Goal: Information Seeking & Learning: Find specific fact

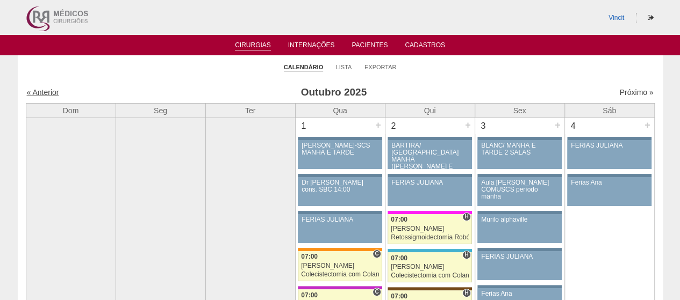
click at [49, 92] on link "« Anterior" at bounding box center [43, 92] width 32 height 9
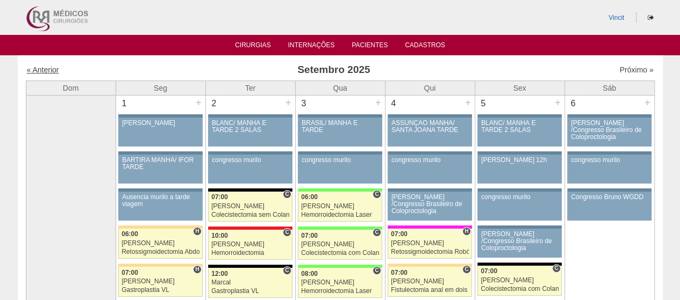
click at [48, 70] on link "« Anterior" at bounding box center [43, 70] width 32 height 9
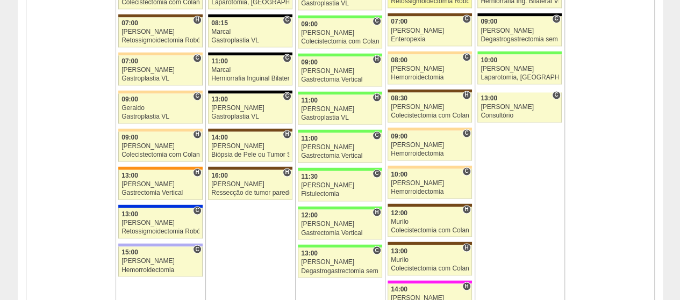
scroll to position [913, 0]
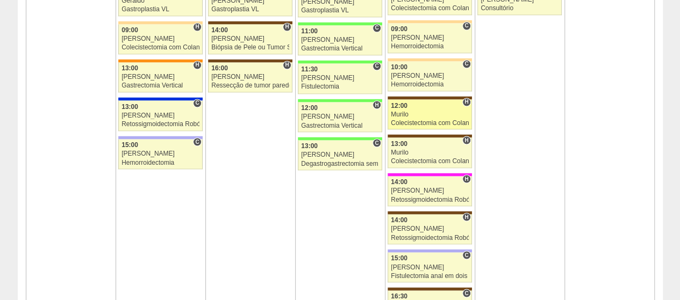
click at [442, 102] on div "12:00" at bounding box center [430, 105] width 78 height 7
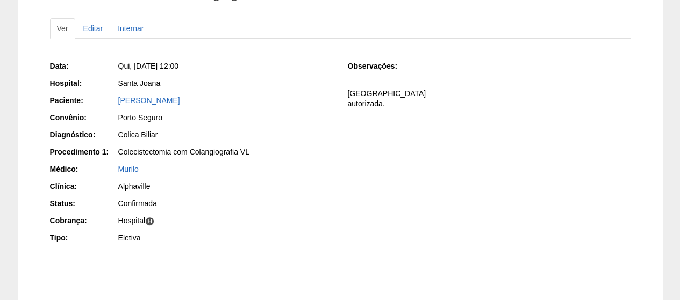
scroll to position [107, 0]
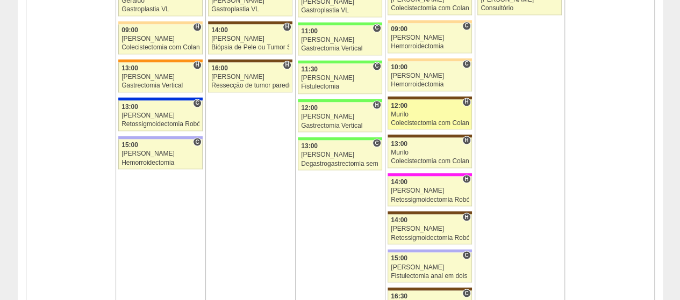
scroll to position [1074, 0]
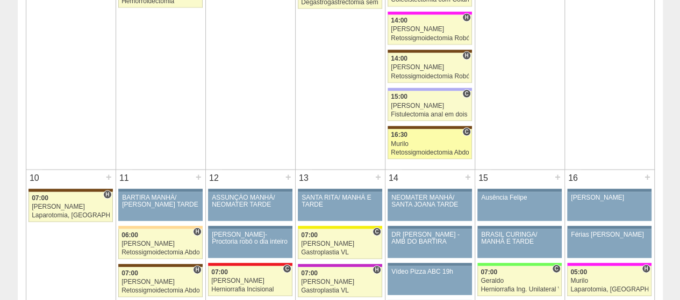
click at [427, 141] on div "Murilo" at bounding box center [430, 144] width 78 height 7
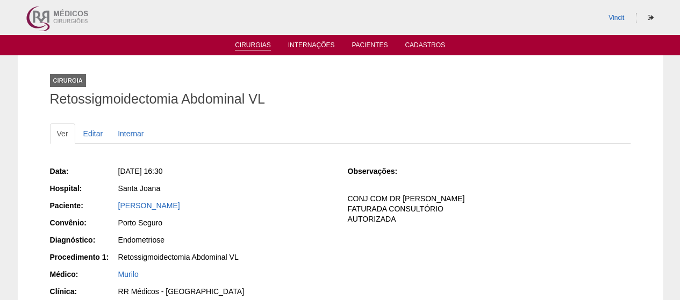
click at [247, 47] on link "Cirurgias" at bounding box center [253, 45] width 36 height 9
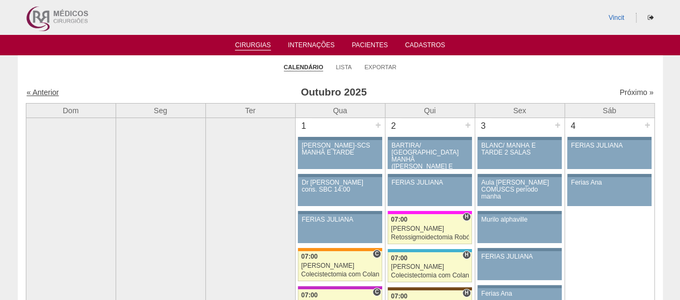
click at [39, 92] on link "« Anterior" at bounding box center [43, 92] width 32 height 9
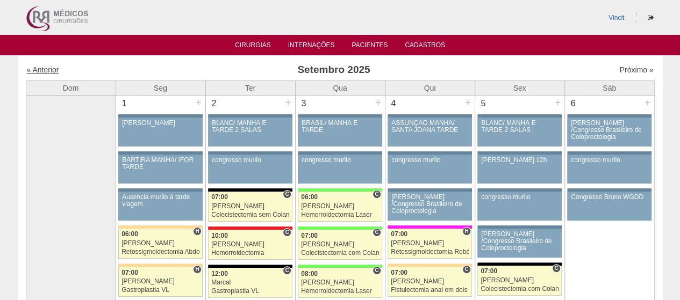
click at [41, 66] on link "« Anterior" at bounding box center [43, 70] width 32 height 9
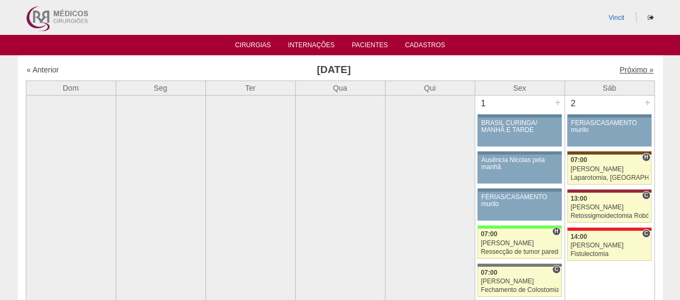
click at [627, 73] on link "Próximo »" at bounding box center [636, 70] width 34 height 9
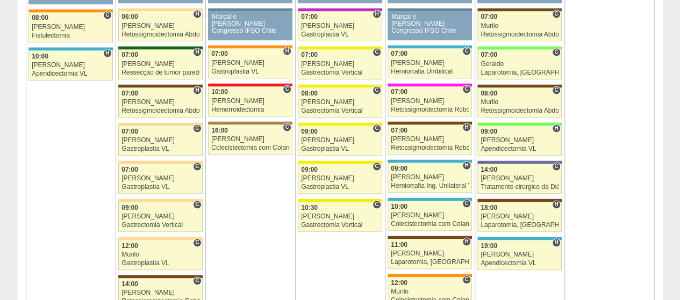
scroll to position [967, 0]
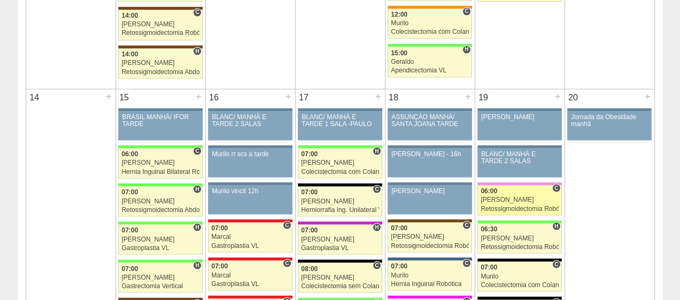
click at [539, 187] on div "06:00" at bounding box center [519, 190] width 78 height 7
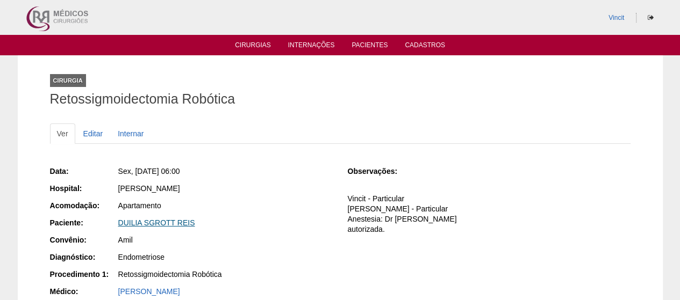
click at [175, 223] on link "DUILIA SGROTT REIS" at bounding box center [156, 223] width 77 height 9
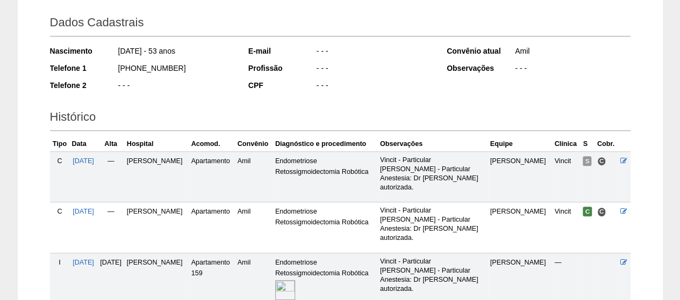
scroll to position [266, 0]
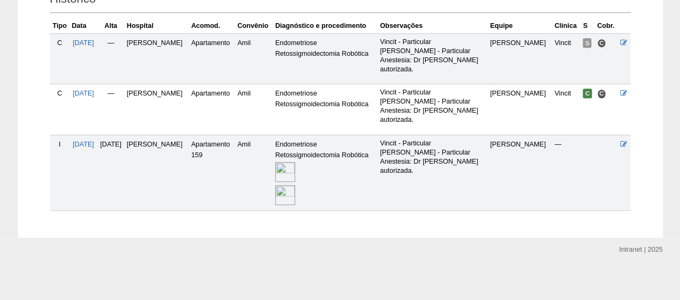
click at [295, 168] on img at bounding box center [285, 172] width 20 height 20
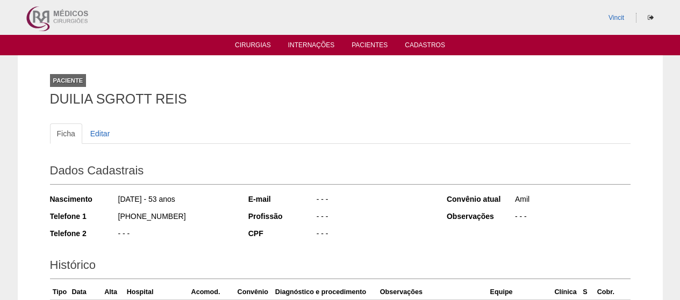
scroll to position [262, 0]
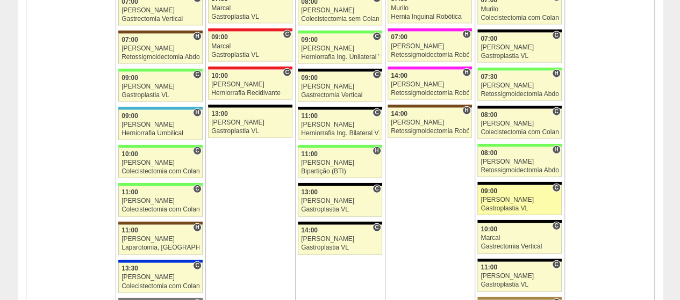
scroll to position [1128, 0]
